Goal: Information Seeking & Learning: Find specific fact

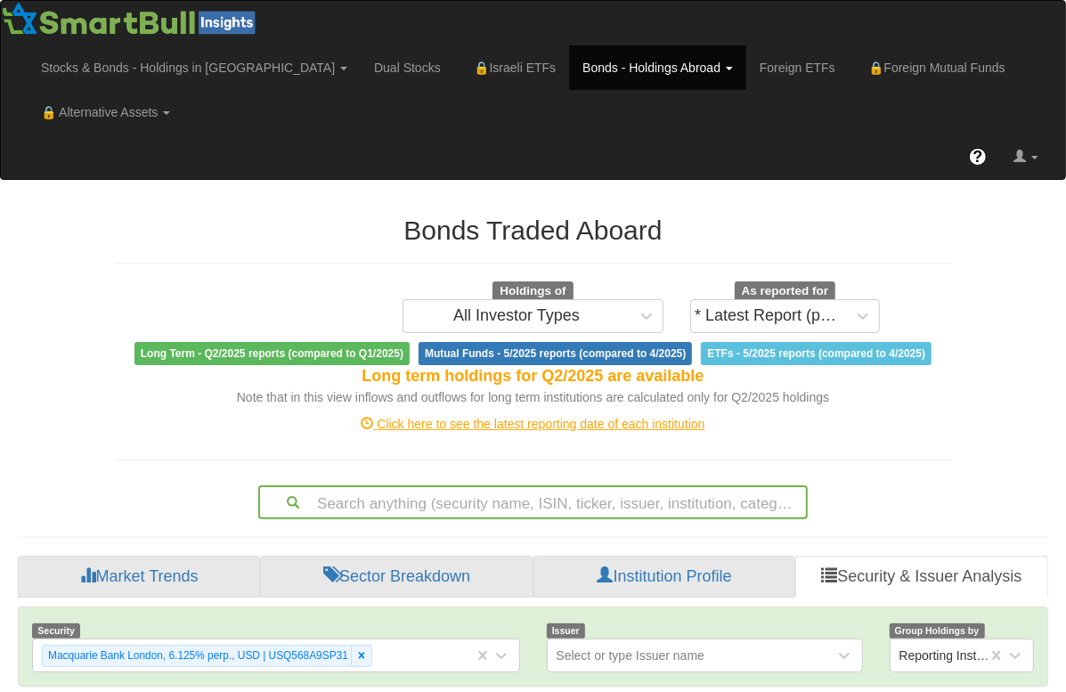
scroll to position [270, 0]
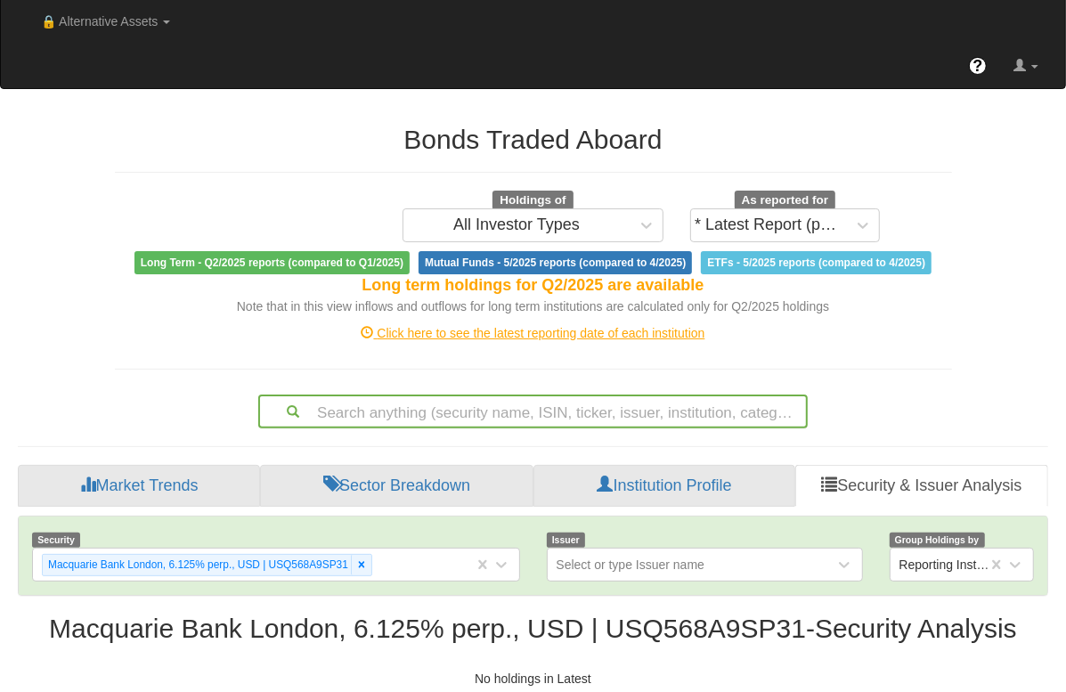
click at [517, 428] on div "Search anything (security name, ISIN, ticker, issuer, institution, category)..." at bounding box center [533, 412] width 550 height 34
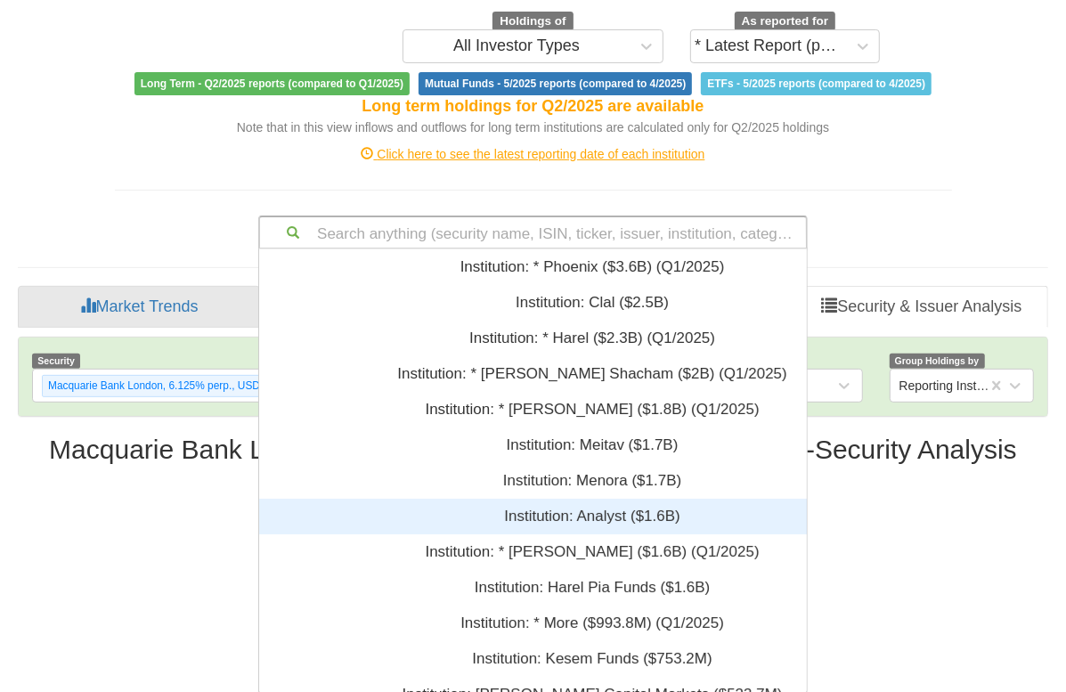
scroll to position [431, 654]
paste input "ISRAEL euro axes BUYER [GEOGRAPHIC_DATA] 5.000 26 102.500- 10MMx SELLER [GEOGRA…"
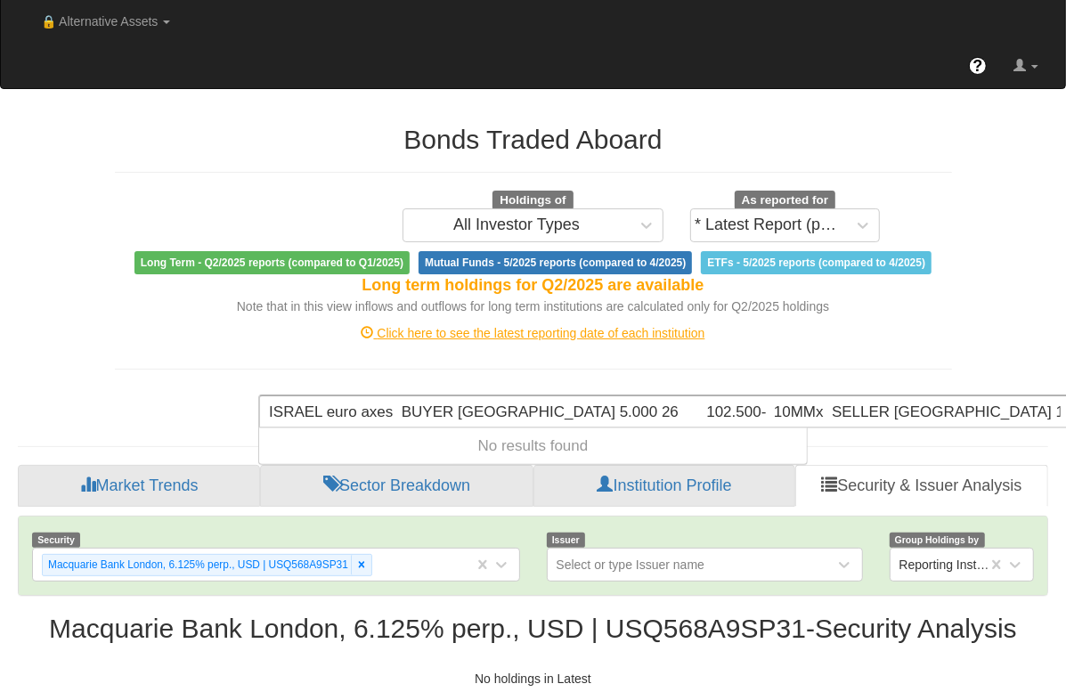
scroll to position [89, 0]
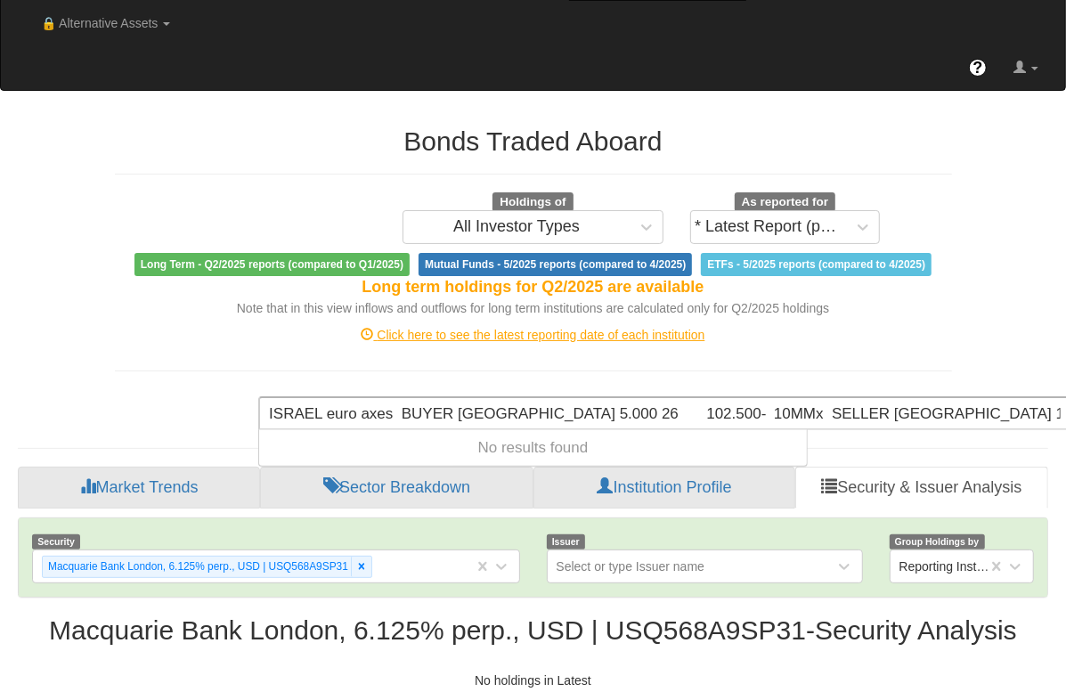
drag, startPoint x: 861, startPoint y: 412, endPoint x: -578, endPoint y: 349, distance: 1440.9
click at [0, 349] on html "Toggle navigation Stocks & Bonds - Holdings in IL Stocks Bonds Stocks & Bonds D…" at bounding box center [533, 302] width 1066 height 783
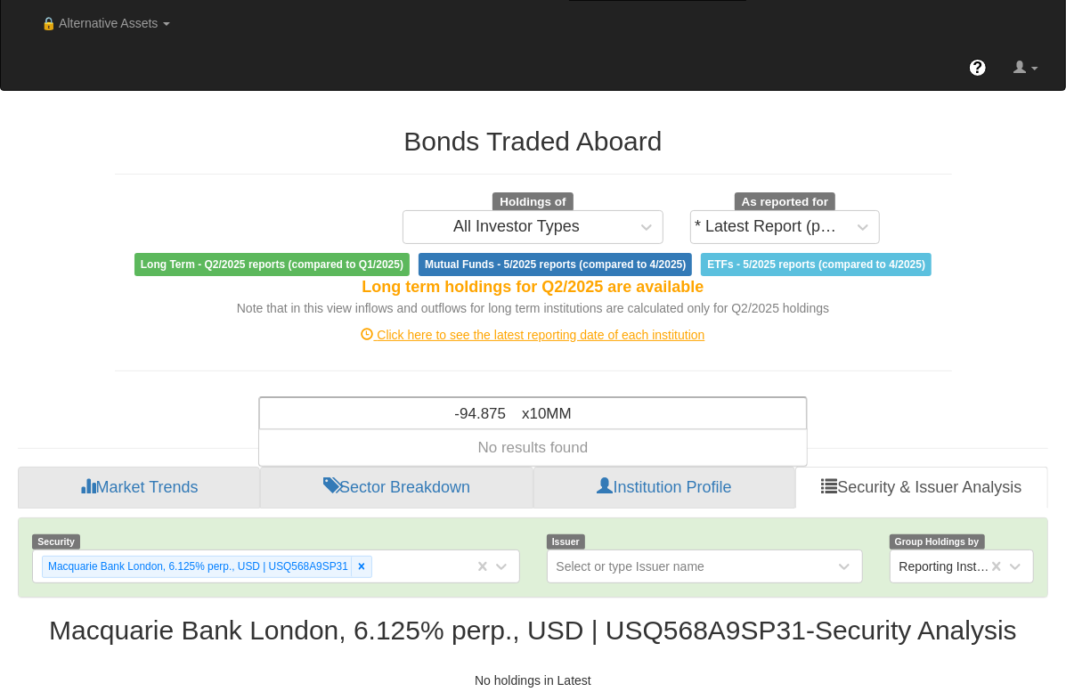
type input "-94.875 x10MM"
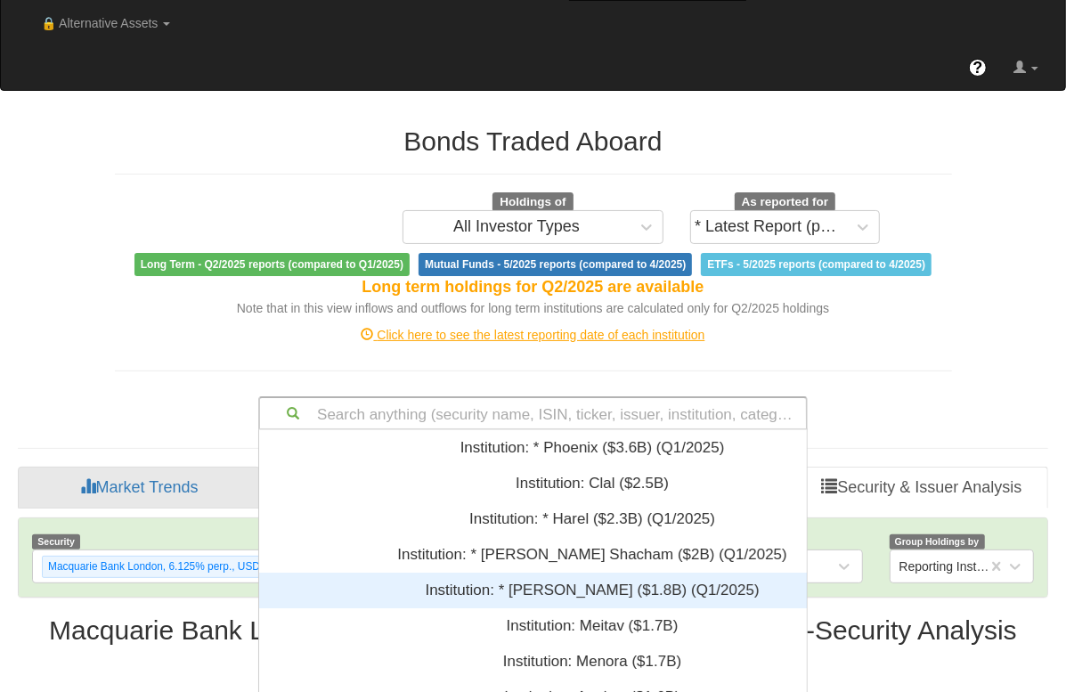
click at [452, 409] on div "Search anything (security name, ISIN, ticker, issuer, institution, category)...…" at bounding box center [533, 413] width 550 height 34
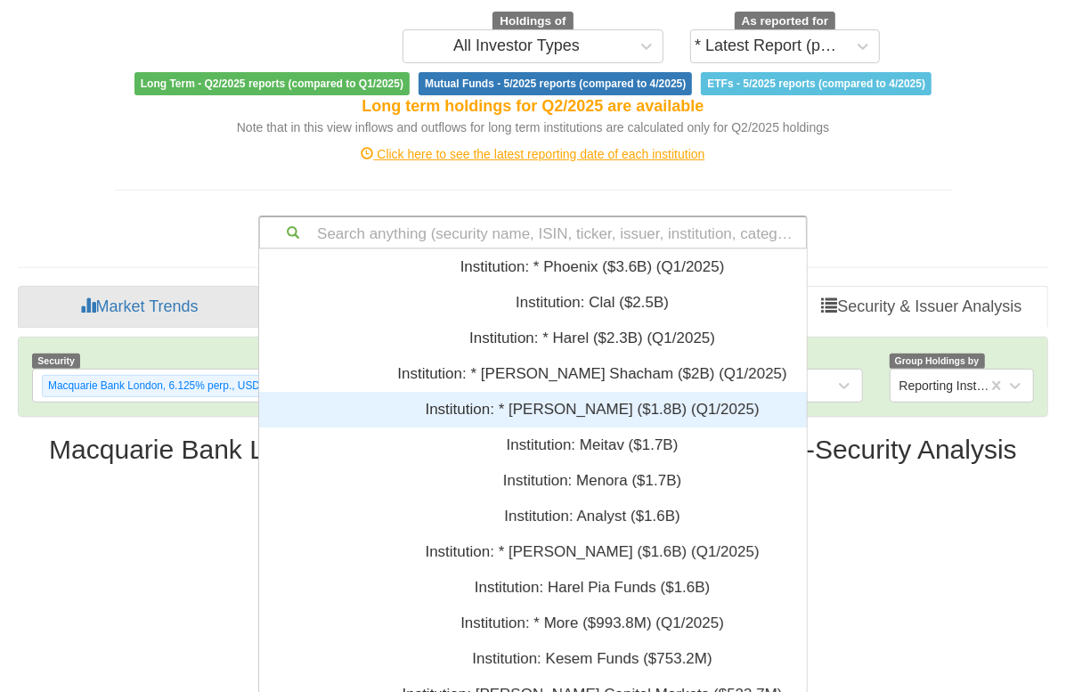
scroll to position [431, 654]
paste input "XS2711443932"
type input "XS2711443932"
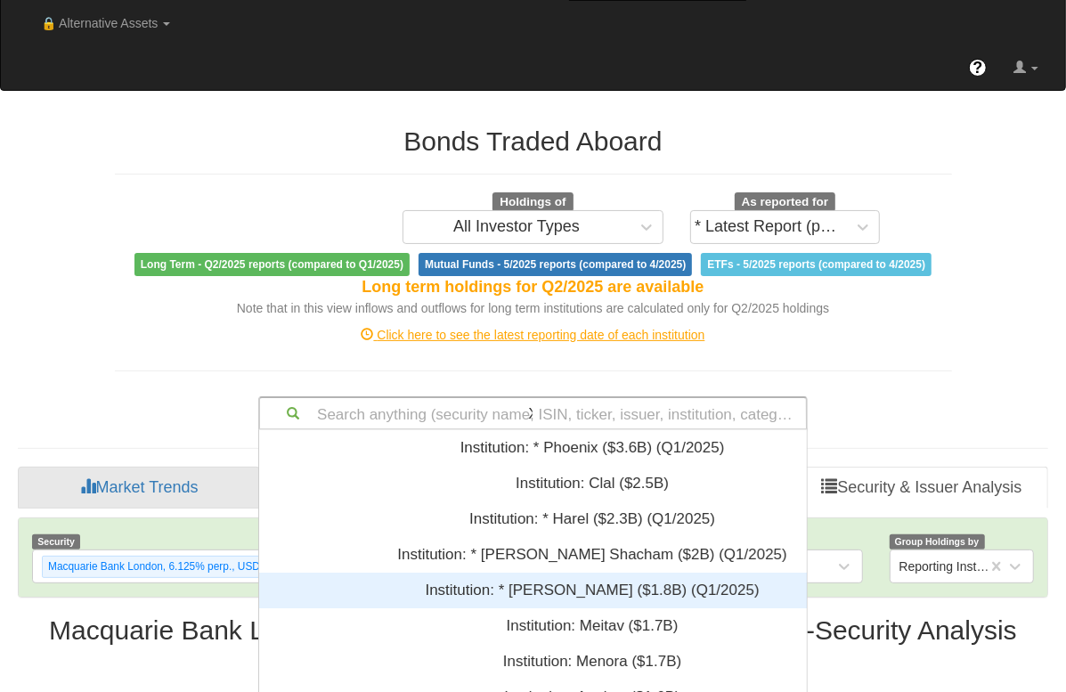
scroll to position [23, 654]
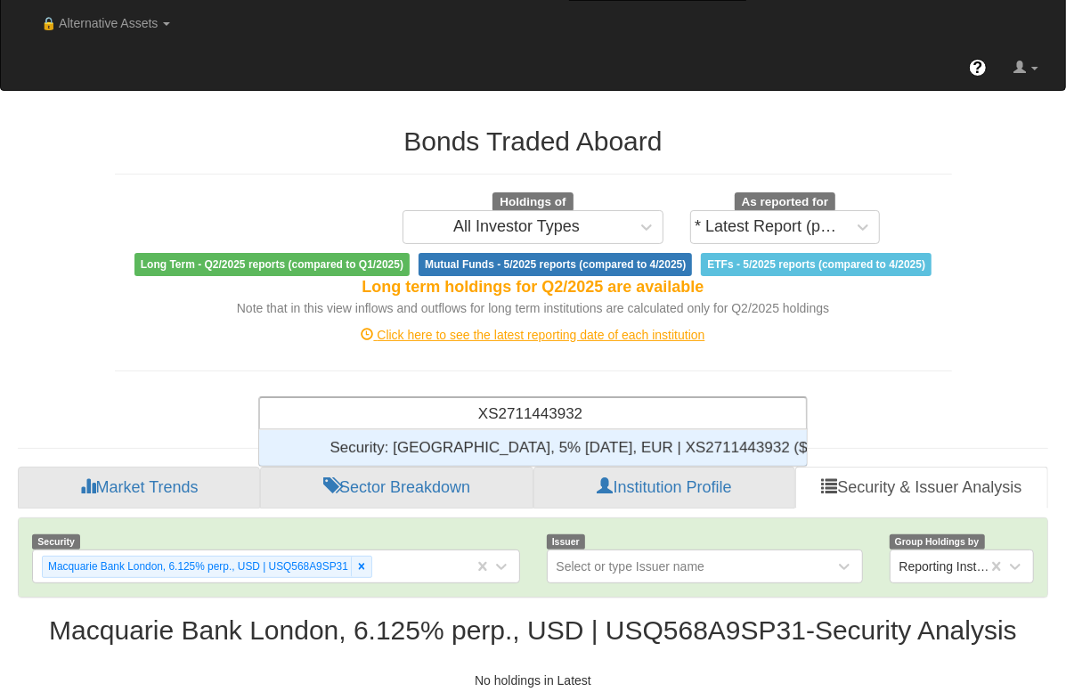
click at [784, 436] on div "Security: ‎[GEOGRAPHIC_DATA], 5% [DATE], EUR | XS2711443932 ‎($88.2M)‏" at bounding box center [592, 448] width 666 height 36
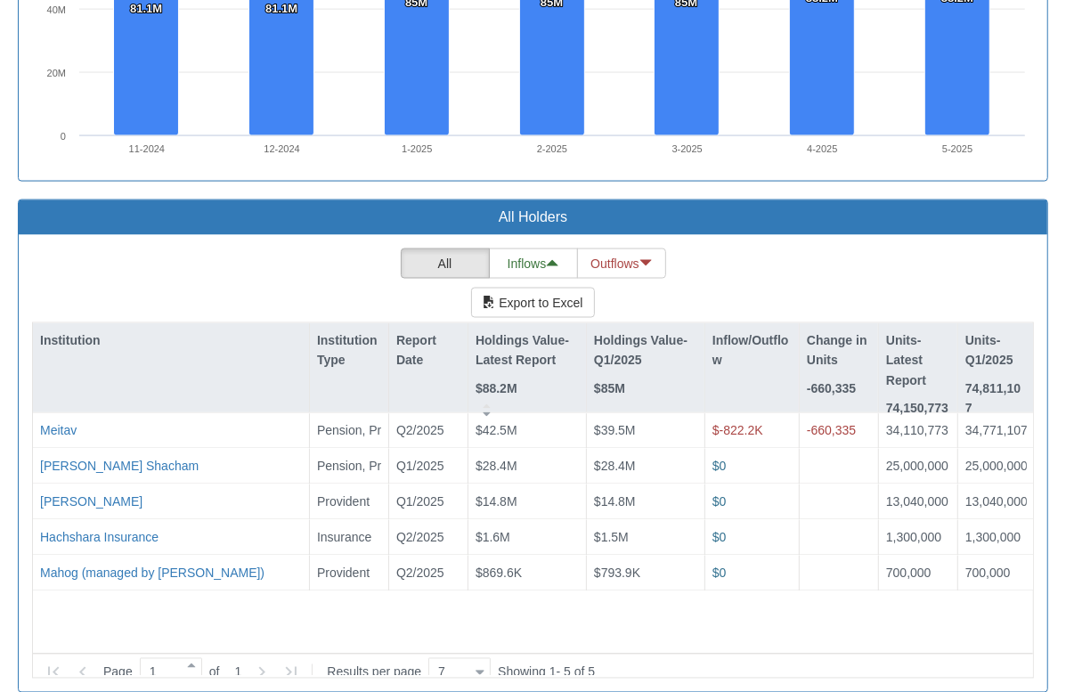
scroll to position [431, 654]
